Goal: Task Accomplishment & Management: Use online tool/utility

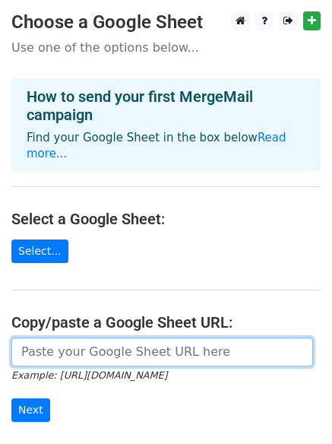
click at [106, 338] on input "url" at bounding box center [162, 352] width 302 height 29
paste input "[URL][DOMAIN_NAME]"
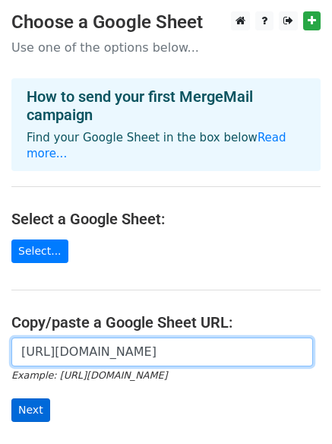
type input "[URL][DOMAIN_NAME]"
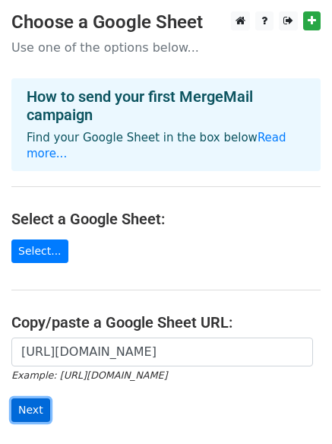
scroll to position [0, 0]
click at [33, 398] on input "Next" at bounding box center [30, 410] width 39 height 24
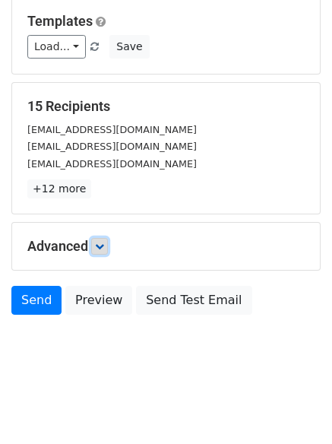
click at [104, 250] on icon at bounding box center [99, 246] width 9 height 9
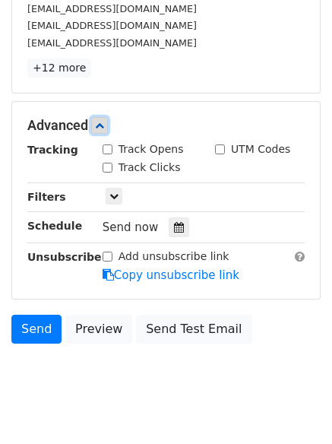
scroll to position [349, 0]
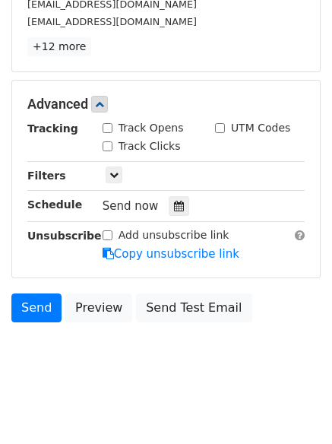
click at [106, 148] on input "Track Clicks" at bounding box center [108, 146] width 10 height 10
checkbox input "true"
click at [111, 125] on input "Track Opens" at bounding box center [108, 128] width 10 height 10
checkbox input "true"
click at [174, 211] on icon at bounding box center [179, 206] width 10 height 11
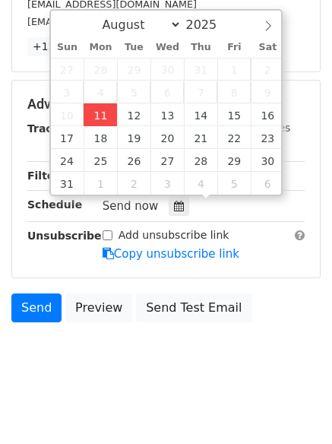
type input "2025-08-11 14:31"
type input "02"
type input "31"
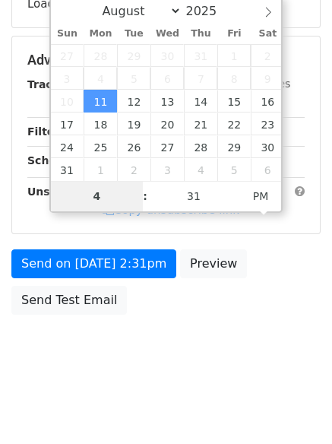
scroll to position [331, 0]
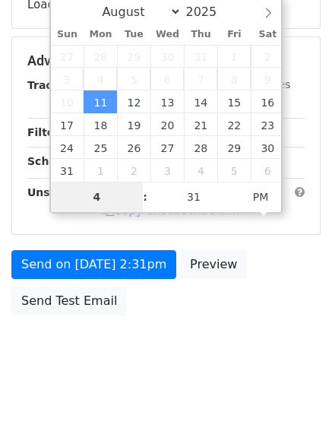
type input "4"
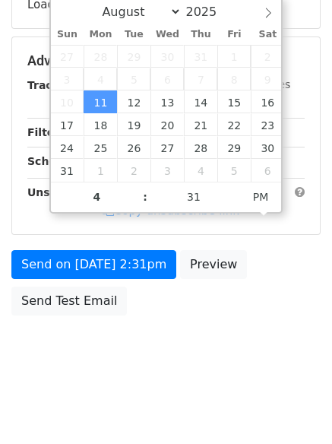
type input "2025-08-11 16:31"
type input "04"
click at [157, 390] on html "New Campaign Daily emails left: 50 Google Sheet: Untitled spreadsheet 1. Write …" at bounding box center [166, 57] width 332 height 776
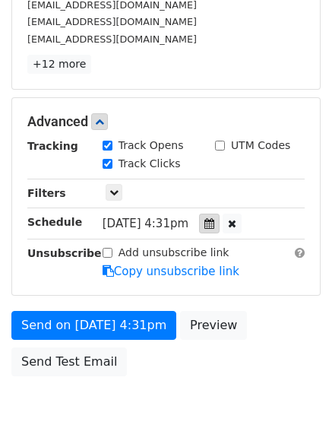
click at [214, 226] on icon at bounding box center [209, 223] width 10 height 11
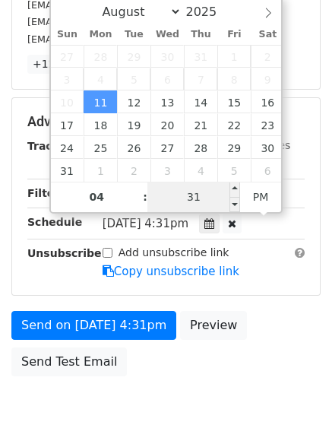
click at [196, 188] on input "31" at bounding box center [193, 197] width 93 height 30
type input "00"
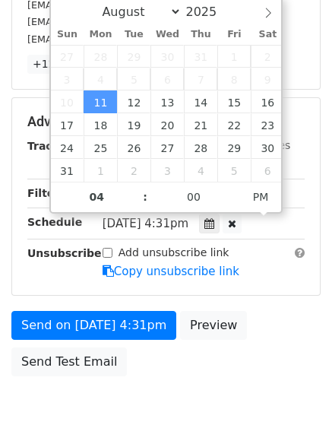
type input "2025-08-11 16:00"
click at [189, 404] on body "New Campaign Daily emails left: 50 Google Sheet: Untitled spreadsheet 1. Write …" at bounding box center [166, 62] width 332 height 765
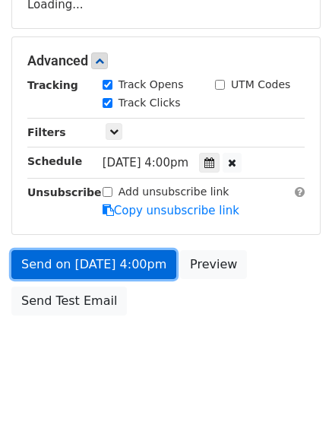
click at [118, 255] on link "Send on Aug 11 at 4:00pm" at bounding box center [93, 264] width 165 height 29
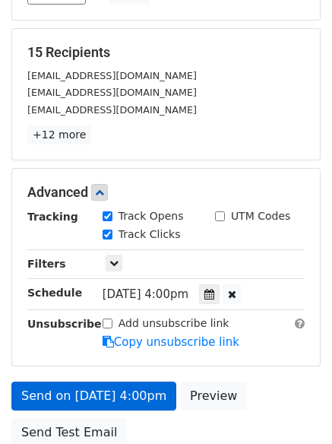
scroll to position [392, 0]
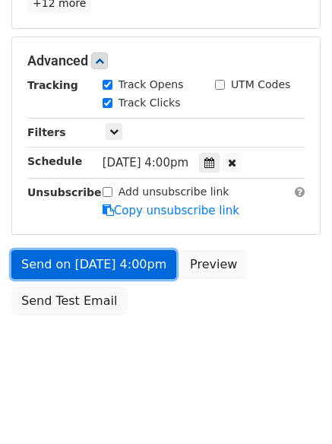
click at [136, 272] on link "Send on Aug 11 at 4:00pm" at bounding box center [93, 264] width 165 height 29
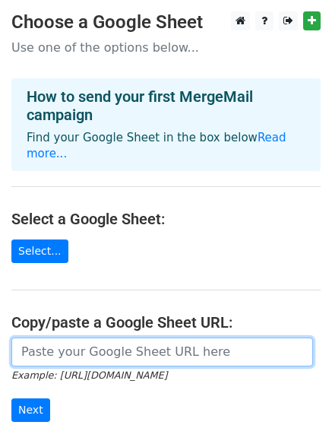
drag, startPoint x: 99, startPoint y: 334, endPoint x: 104, endPoint y: 344, distance: 11.9
click at [99, 338] on input "url" at bounding box center [162, 352] width 302 height 29
type input "[URL][DOMAIN_NAME]"
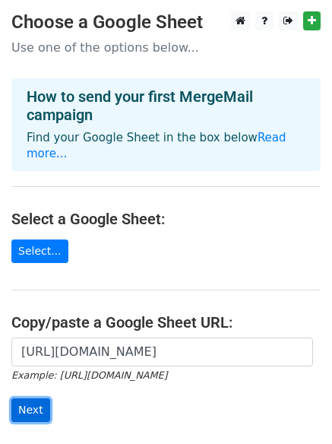
click at [24, 398] on input "Next" at bounding box center [30, 410] width 39 height 24
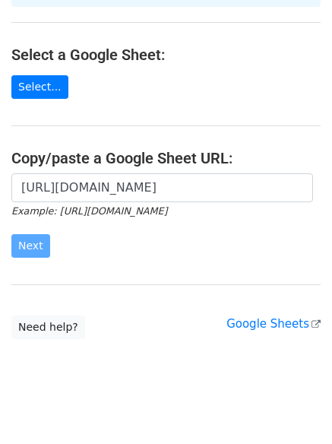
scroll to position [165, 0]
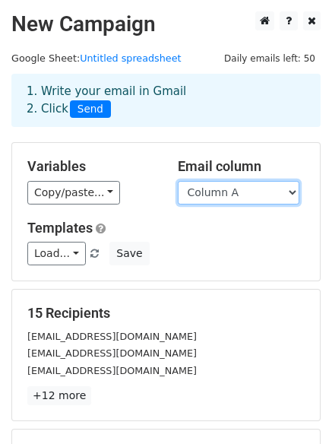
click at [252, 187] on select "Column A Column B Column C" at bounding box center [239, 193] width 122 height 24
select select "Column B"
click at [178, 181] on select "Column A Column B Column C" at bounding box center [239, 193] width 122 height 24
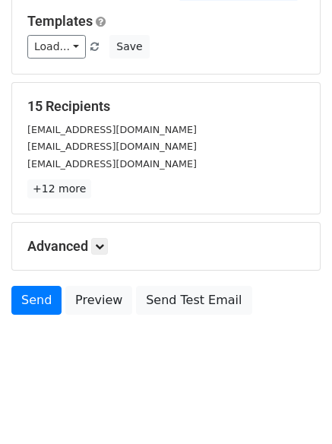
scroll to position [146, 0]
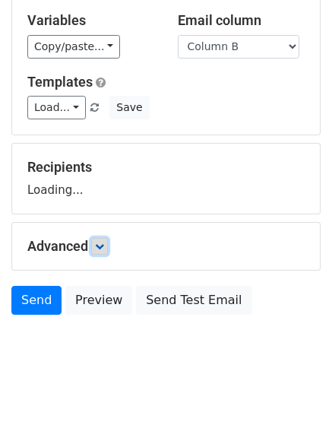
click at [104, 246] on icon at bounding box center [99, 246] width 9 height 9
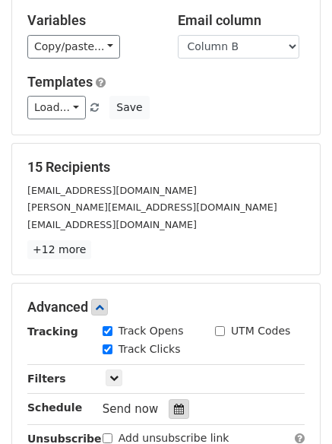
click at [163, 352] on div "Tracking Track Opens UTM Codes Track Clicks Filters Only include spreadsheet ro…" at bounding box center [165, 394] width 277 height 142
click at [175, 407] on icon at bounding box center [179, 409] width 10 height 11
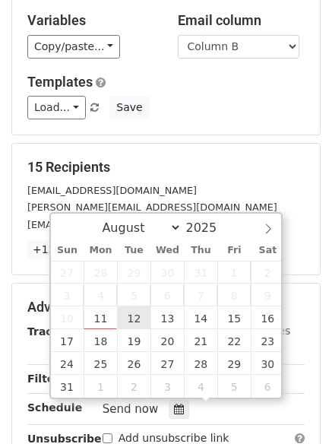
type input "2025-08-12 12:00"
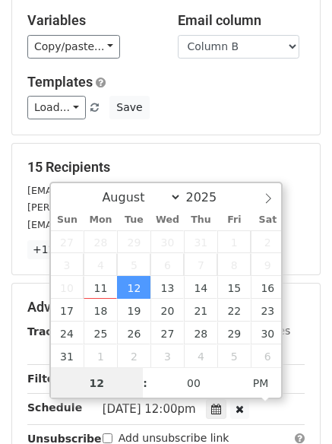
scroll to position [1, 0]
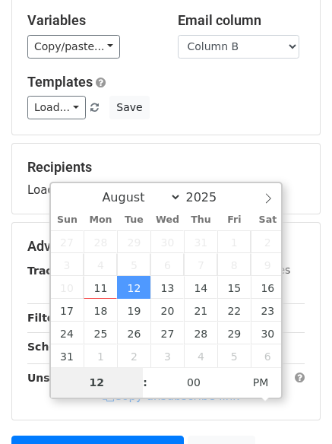
type input "5"
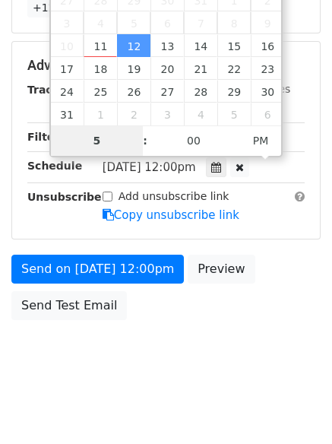
scroll to position [392, 0]
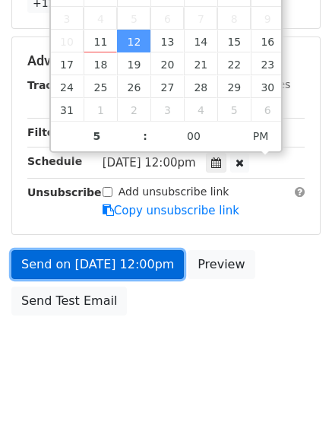
type input "2025-08-12 17:00"
click at [147, 272] on link "Send on Aug 12 at 12:00pm" at bounding box center [97, 264] width 173 height 29
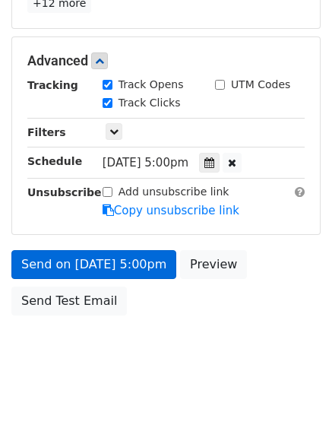
scroll to position [331, 0]
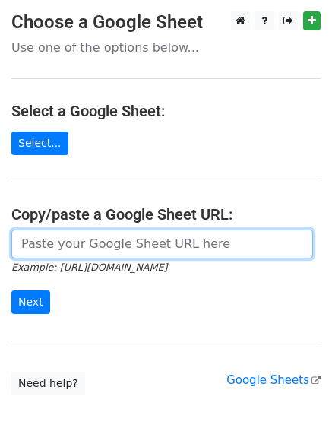
click at [83, 249] on input "url" at bounding box center [162, 244] width 302 height 29
type input "[URL][DOMAIN_NAME]"
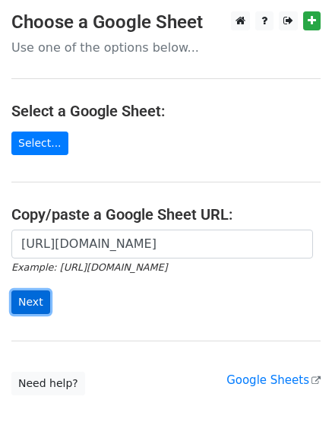
click at [32, 303] on input "Next" at bounding box center [30, 302] width 39 height 24
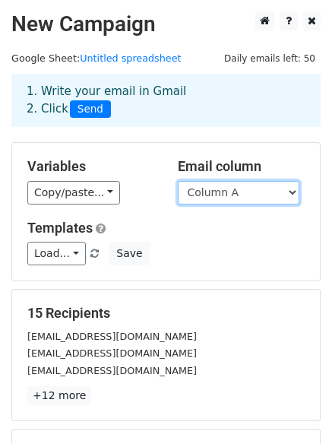
click at [224, 202] on select "Column A Column B Column C" at bounding box center [239, 193] width 122 height 24
select select "Column C"
click at [178, 181] on select "Column A Column B Column C" at bounding box center [239, 193] width 122 height 24
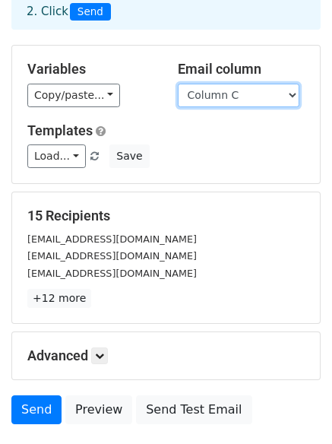
scroll to position [207, 0]
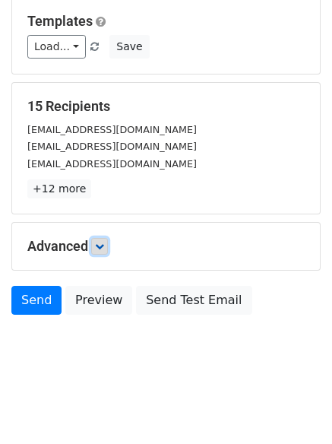
click at [104, 243] on icon at bounding box center [99, 246] width 9 height 9
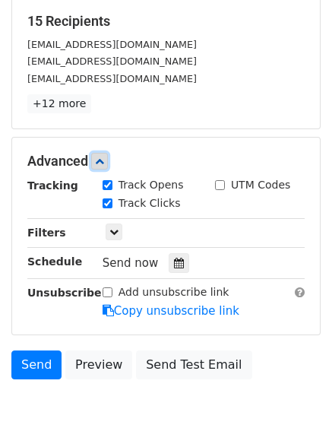
scroll to position [356, 0]
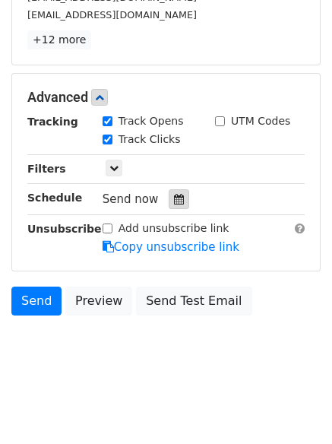
click at [179, 197] on div at bounding box center [179, 199] width 21 height 20
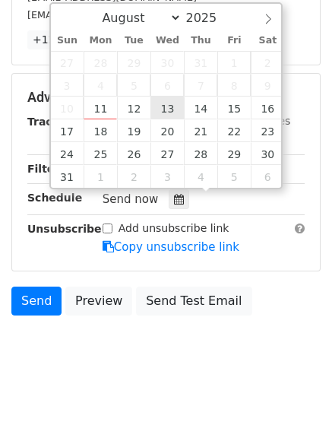
type input "2025-08-13 12:00"
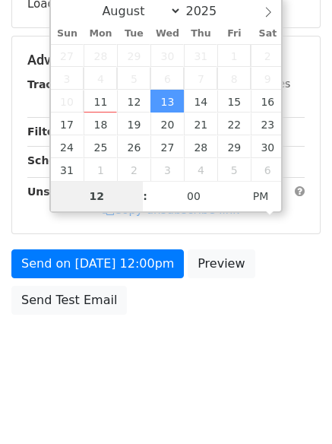
scroll to position [331, 0]
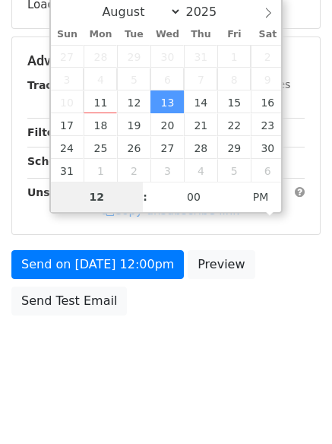
type input "6"
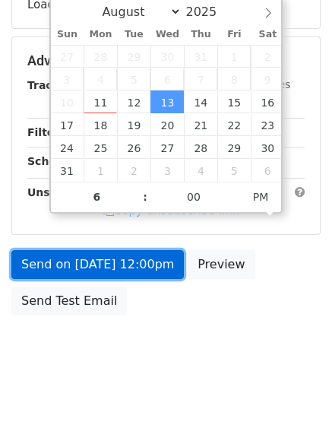
type input "2025-08-13 18:00"
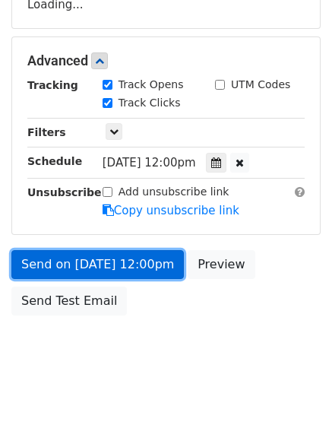
click at [146, 261] on link "Send on Aug 13 at 12:00pm" at bounding box center [97, 264] width 173 height 29
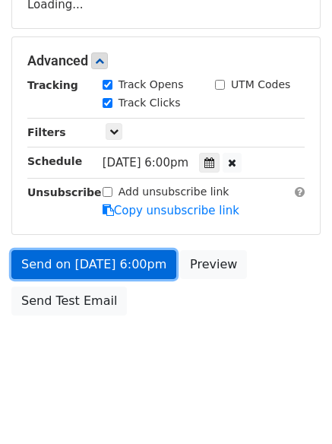
click at [128, 266] on link "Send on Aug 13 at 6:00pm" at bounding box center [93, 264] width 165 height 29
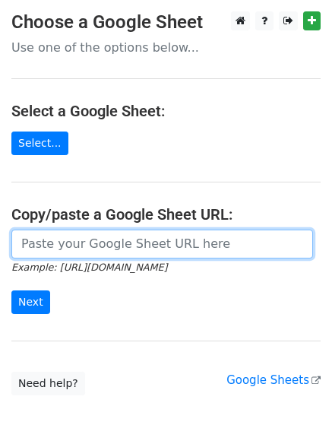
drag, startPoint x: 81, startPoint y: 250, endPoint x: 89, endPoint y: 256, distance: 9.7
click at [81, 250] on input "url" at bounding box center [162, 244] width 302 height 29
type input "[URL][DOMAIN_NAME]"
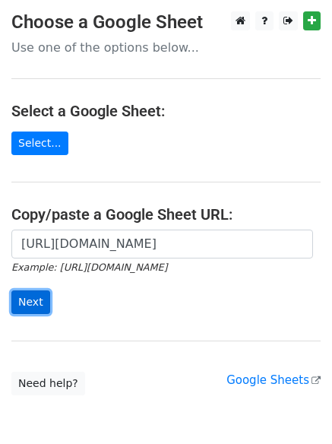
click at [30, 307] on input "Next" at bounding box center [30, 302] width 39 height 24
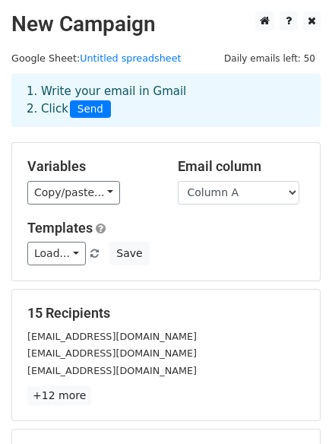
scroll to position [207, 0]
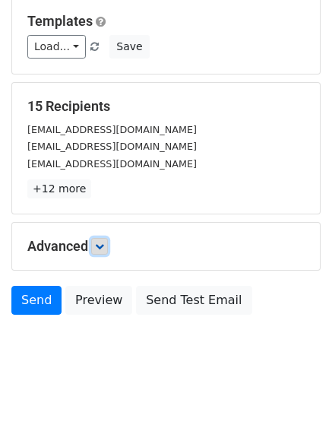
click at [100, 246] on icon at bounding box center [99, 246] width 9 height 9
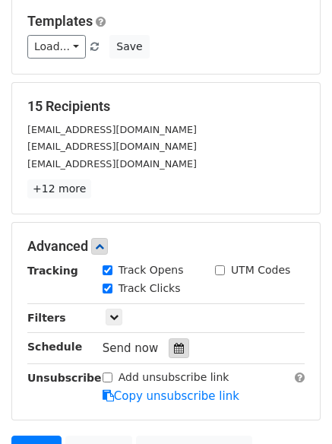
click at [169, 339] on div at bounding box center [179, 348] width 21 height 20
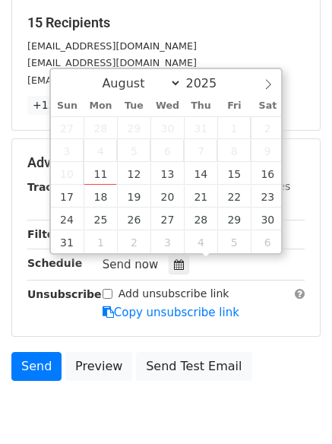
scroll to position [356, 0]
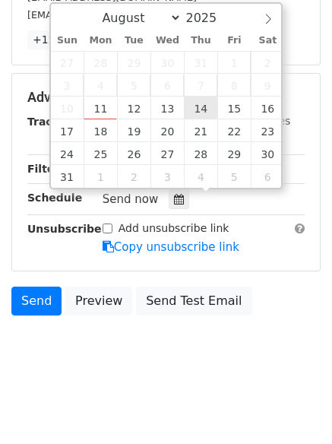
type input "2025-08-14 12:00"
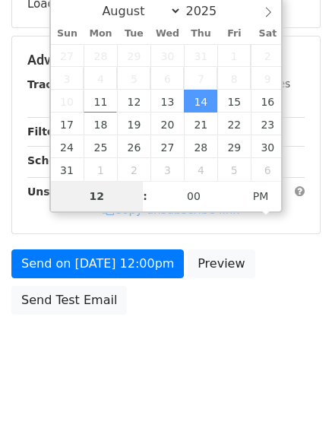
scroll to position [331, 0]
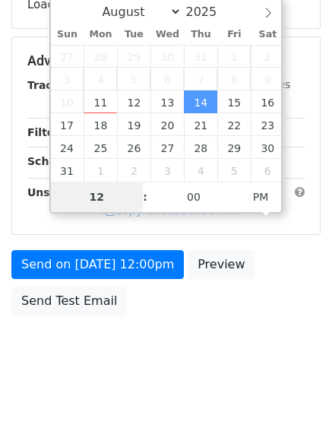
type input "7"
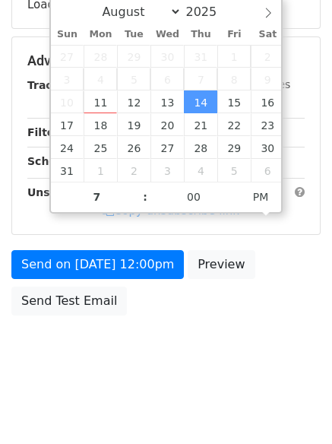
type input "2025-08-14 19:00"
click at [205, 330] on body "New Campaign Daily emails left: 50 Google Sheet: Untitled spreadsheet 1. Write …" at bounding box center [166, 32] width 332 height 704
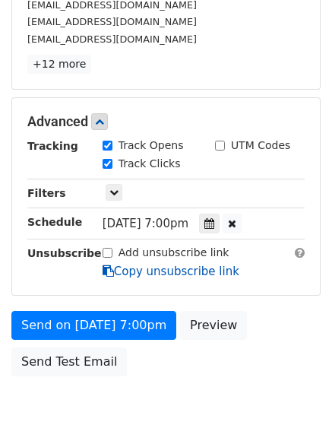
click at [137, 274] on link "Copy unsubscribe link" at bounding box center [171, 272] width 137 height 14
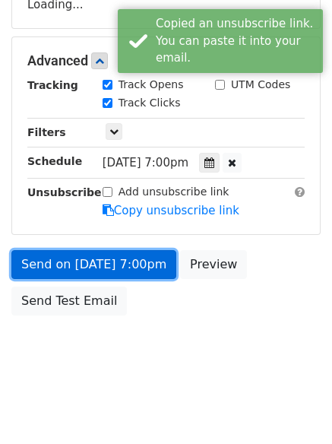
click at [128, 268] on link "Send on Aug 14 at 7:00pm" at bounding box center [93, 264] width 165 height 29
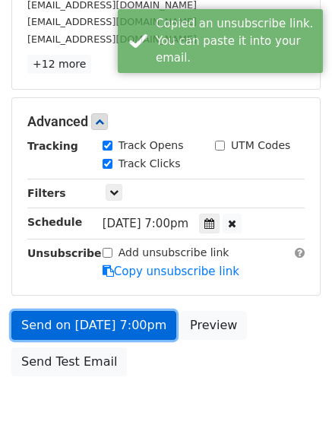
click at [128, 326] on link "Send on Aug 14 at 7:00pm" at bounding box center [93, 325] width 165 height 29
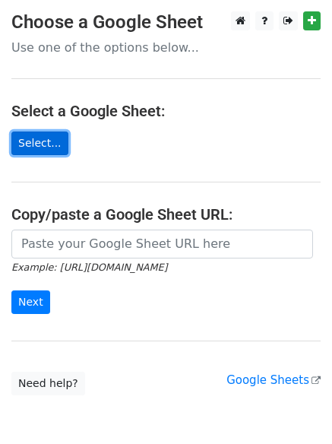
click at [33, 142] on link "Select..." at bounding box center [39, 144] width 57 height 24
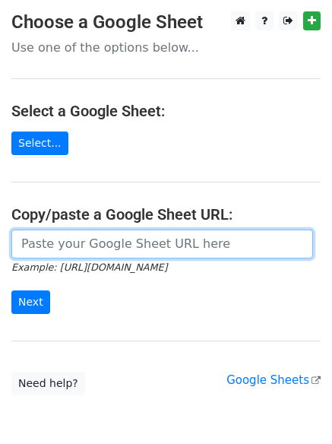
click at [109, 244] on input "url" at bounding box center [162, 244] width 302 height 29
type input "[URL][DOMAIN_NAME]"
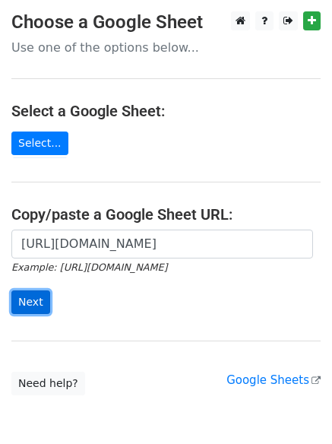
click at [26, 300] on input "Next" at bounding box center [30, 302] width 39 height 24
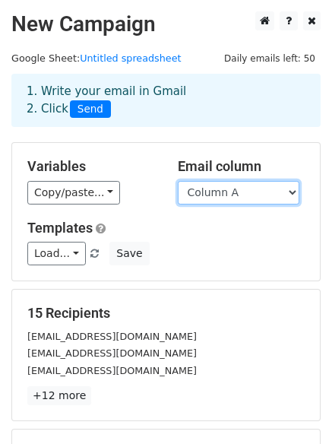
drag, startPoint x: 225, startPoint y: 192, endPoint x: 227, endPoint y: 201, distance: 10.0
click at [225, 192] on select "Column A Column B Column C" at bounding box center [239, 193] width 122 height 24
select select "Column B"
click at [178, 181] on select "Column A Column B Column C" at bounding box center [239, 193] width 122 height 24
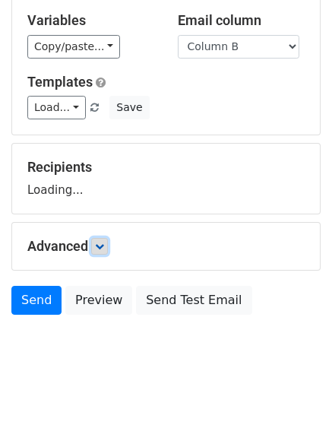
click at [104, 247] on icon at bounding box center [99, 246] width 9 height 9
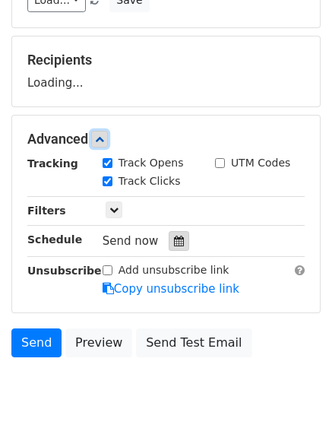
scroll to position [254, 0]
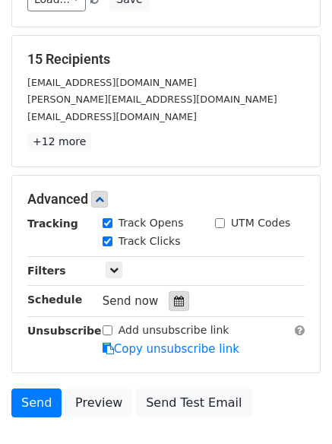
click at [176, 235] on div "Track Clicks" at bounding box center [147, 242] width 113 height 18
click at [170, 291] on div at bounding box center [179, 301] width 21 height 20
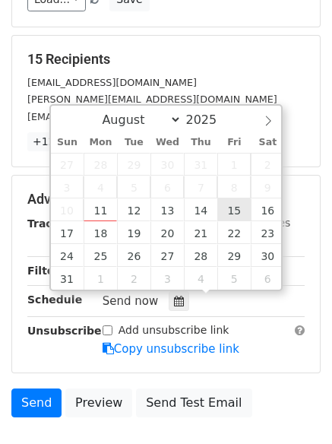
type input "[DATE] 12:00"
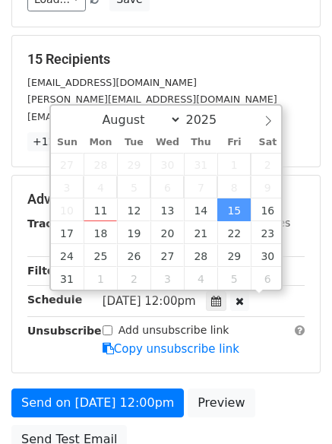
scroll to position [1, 0]
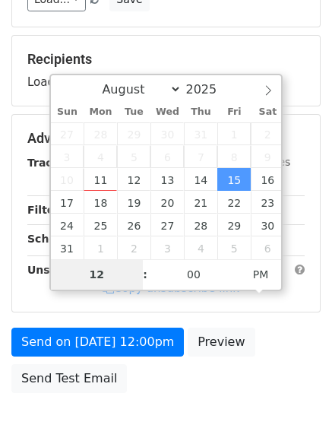
type input "8"
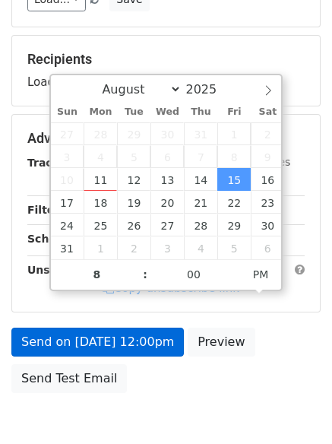
type input "2025-08-15 20:00"
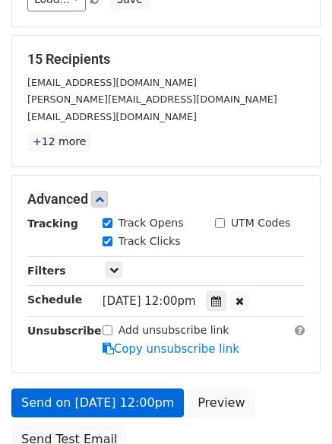
click at [138, 335] on label "Add unsubscribe link" at bounding box center [174, 330] width 111 height 16
click at [113, 335] on input "Add unsubscribe link" at bounding box center [108, 330] width 10 height 10
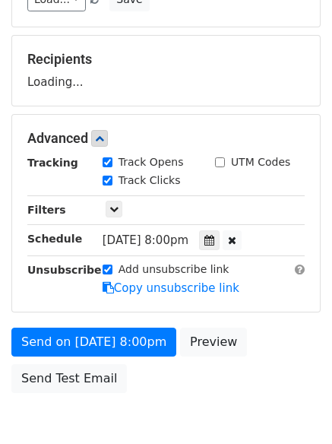
click at [108, 268] on input "Add unsubscribe link" at bounding box center [108, 270] width 10 height 10
checkbox input "false"
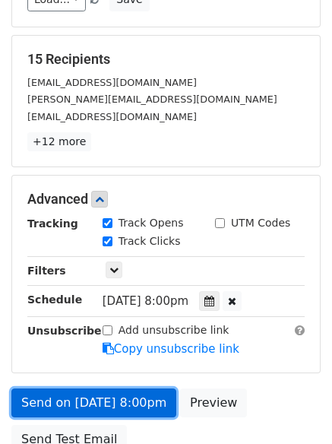
click at [122, 398] on link "Send on Aug 15 at 8:00pm" at bounding box center [93, 402] width 165 height 29
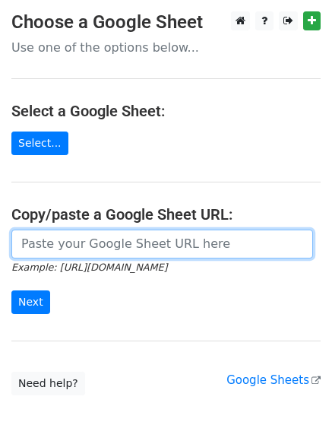
click at [117, 240] on input "url" at bounding box center [162, 244] width 302 height 29
type input "[URL][DOMAIN_NAME]"
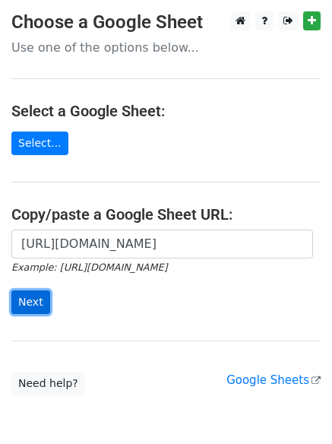
click at [35, 304] on input "Next" at bounding box center [30, 302] width 39 height 24
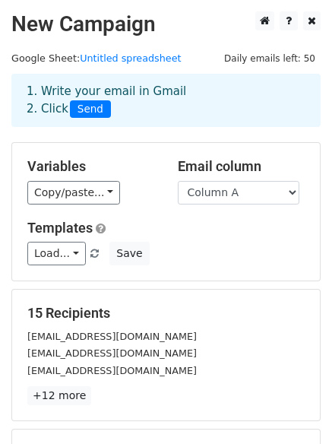
drag, startPoint x: 262, startPoint y: 187, endPoint x: 264, endPoint y: 211, distance: 24.4
click at [262, 187] on select "Column A Column B Column C" at bounding box center [239, 193] width 122 height 24
click at [252, 194] on select "Column A Column B Column C" at bounding box center [239, 193] width 122 height 24
select select "Column C"
click at [178, 181] on select "Column A Column B Column C" at bounding box center [239, 193] width 122 height 24
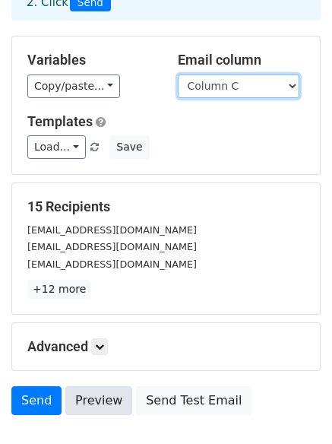
scroll to position [207, 0]
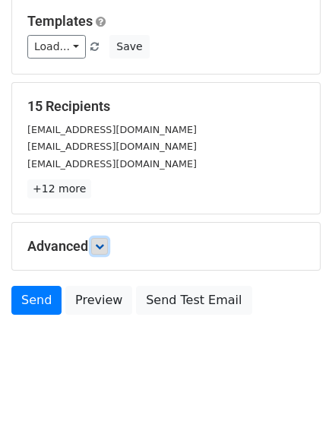
click at [102, 249] on icon at bounding box center [99, 246] width 9 height 9
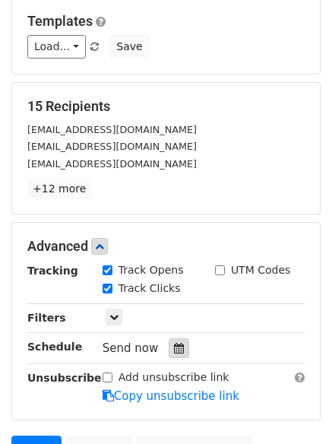
click at [174, 344] on icon at bounding box center [179, 348] width 10 height 11
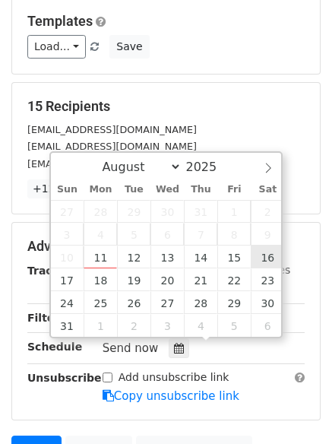
type input "2025-08-16 12:00"
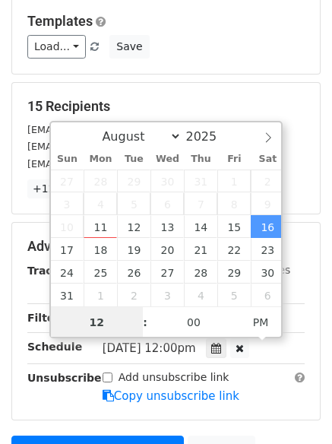
scroll to position [1, 0]
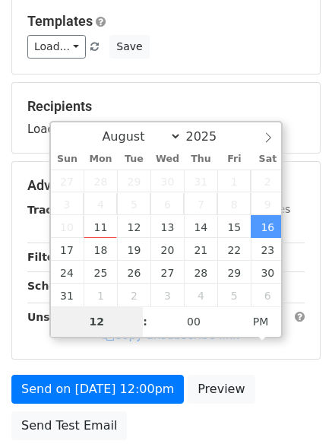
type input "9"
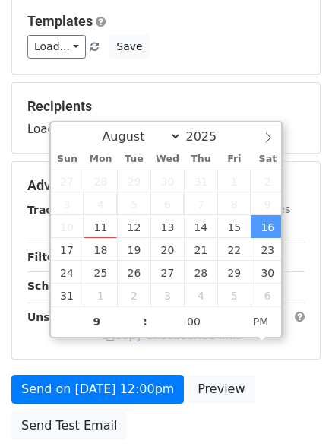
type input "2025-08-16 21:00"
click at [227, 416] on div "Send on Aug 16 at 12:00pm Preview Send Test Email" at bounding box center [166, 411] width 332 height 73
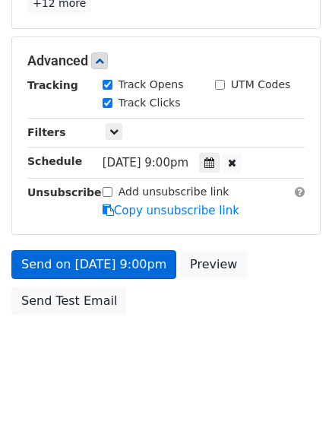
scroll to position [331, 0]
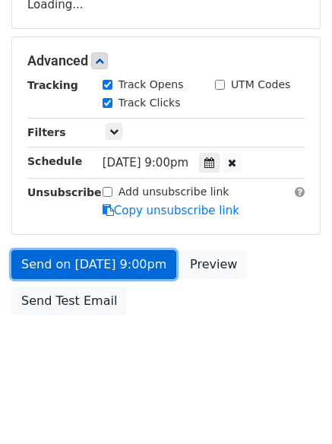
click at [137, 255] on link "Send on Aug 16 at 9:00pm" at bounding box center [93, 264] width 165 height 29
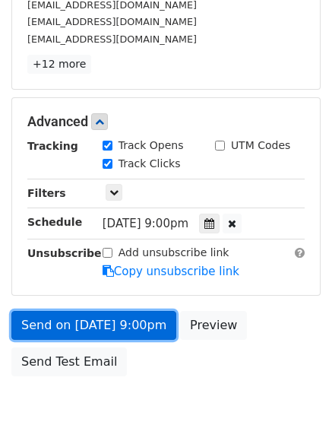
click at [146, 332] on link "Send on Aug 16 at 9:00pm" at bounding box center [93, 325] width 165 height 29
